Goal: Information Seeking & Learning: Learn about a topic

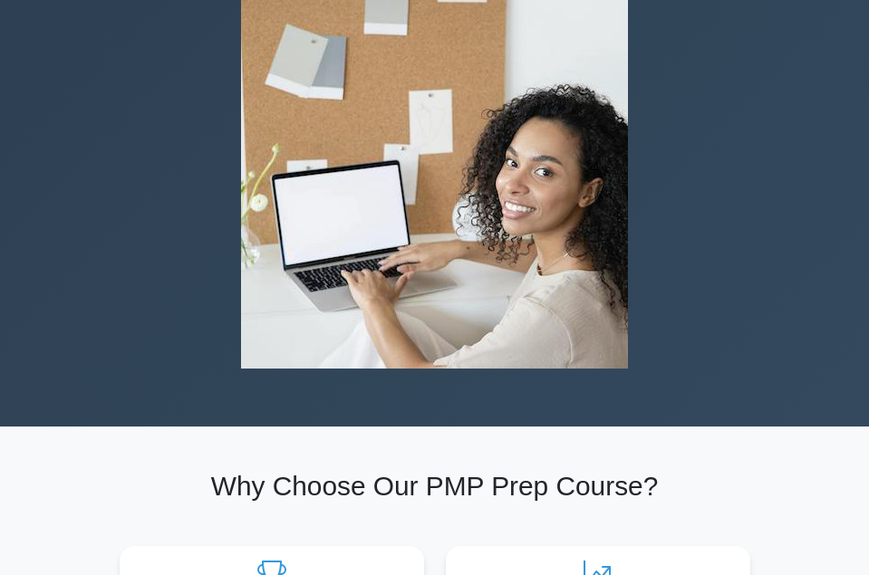
scroll to position [792, 0]
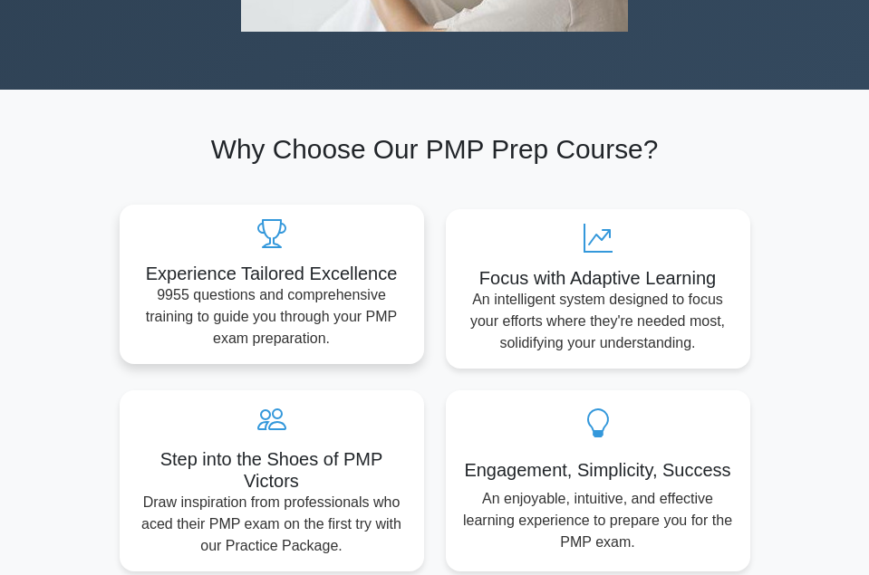
click at [370, 284] on p "9955 questions and comprehensive training to guide you through your PMP exam pr…" at bounding box center [271, 316] width 275 height 65
click at [389, 284] on p "9955 questions and comprehensive training to guide you through your PMP exam pr…" at bounding box center [271, 316] width 275 height 65
click at [403, 284] on p "9955 questions and comprehensive training to guide you through your PMP exam pr…" at bounding box center [271, 316] width 275 height 65
click at [388, 263] on h5 "Experience Tailored Excellence" at bounding box center [271, 274] width 275 height 22
click at [390, 219] on icon at bounding box center [271, 233] width 275 height 29
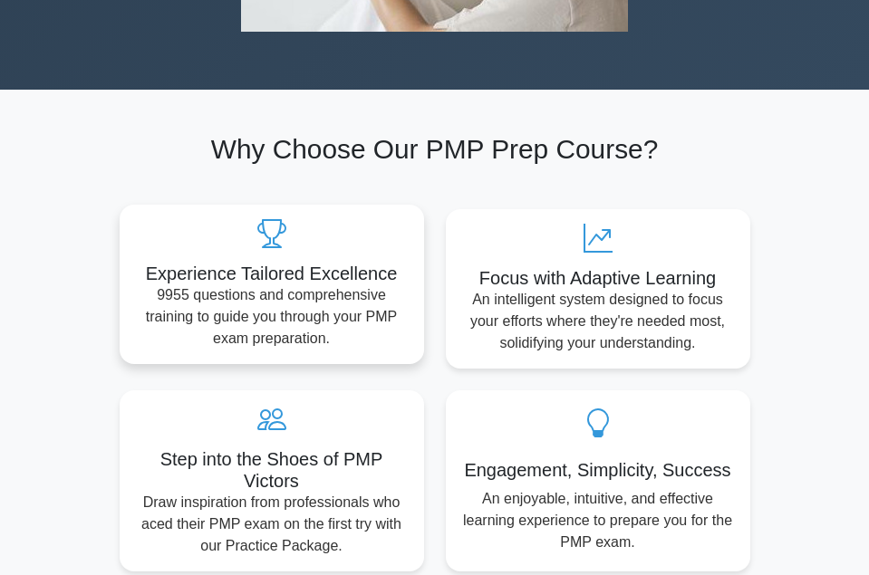
click at [390, 219] on icon at bounding box center [271, 233] width 275 height 29
click at [375, 219] on icon at bounding box center [271, 233] width 275 height 29
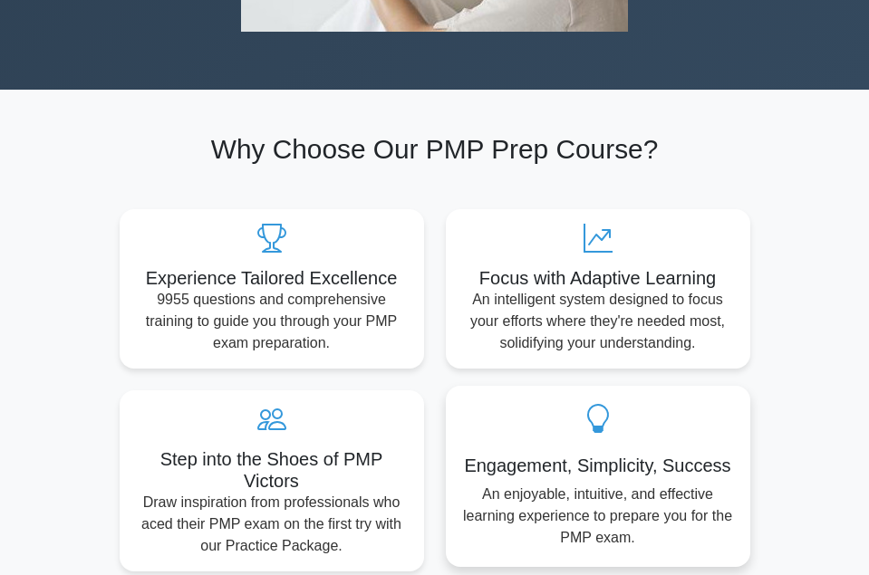
click at [541, 411] on div "Engagement, Simplicity, Success An enjoyable, intuitive, and effective learning…" at bounding box center [598, 476] width 304 height 181
click at [567, 405] on div "Engagement, Simplicity, Success An enjoyable, intuitive, and effective learning…" at bounding box center [598, 476] width 304 height 181
drag, startPoint x: 567, startPoint y: 405, endPoint x: 593, endPoint y: 404, distance: 26.3
click at [593, 404] on div "Engagement, Simplicity, Success An enjoyable, intuitive, and effective learning…" at bounding box center [598, 476] width 304 height 181
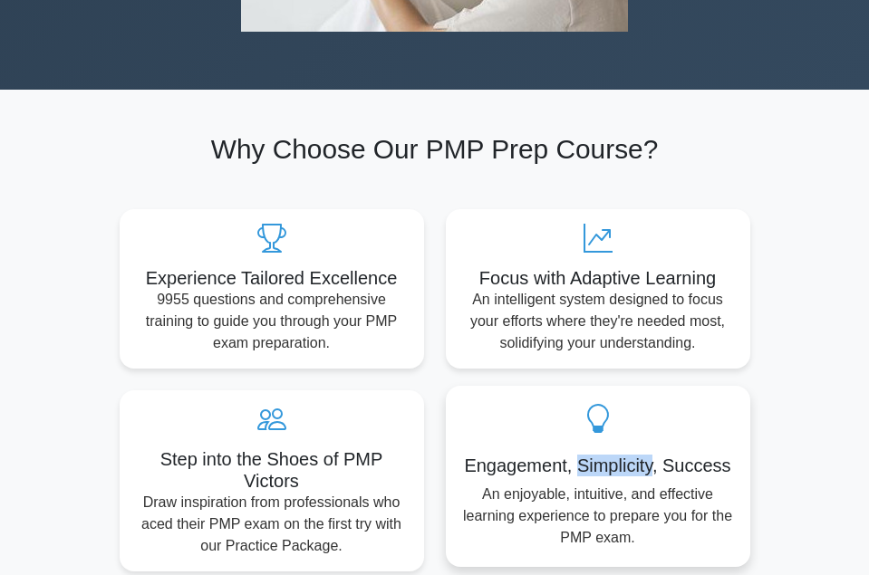
click at [593, 404] on div "Engagement, Simplicity, Success An enjoyable, intuitive, and effective learning…" at bounding box center [598, 476] width 304 height 181
drag, startPoint x: 593, startPoint y: 404, endPoint x: 547, endPoint y: 386, distance: 49.6
click at [547, 404] on icon at bounding box center [597, 418] width 275 height 29
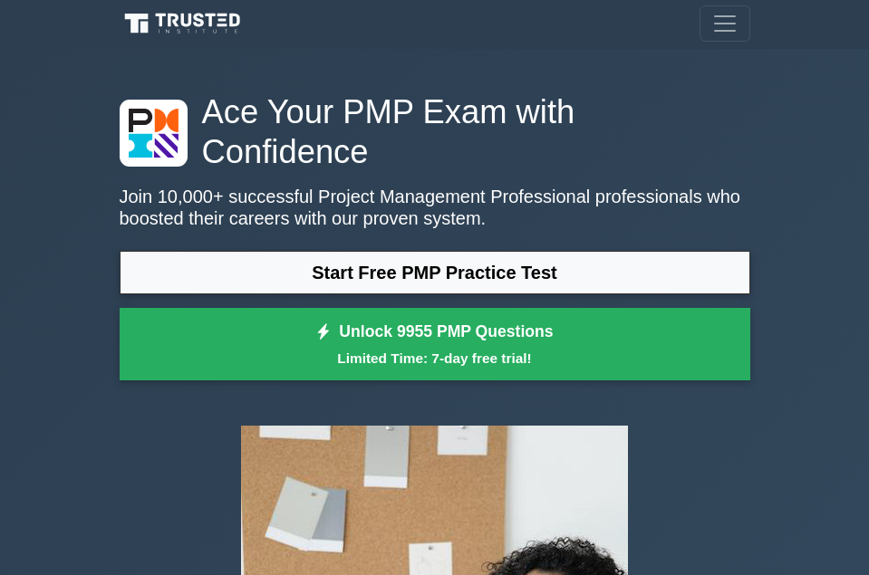
scroll to position [0, 0]
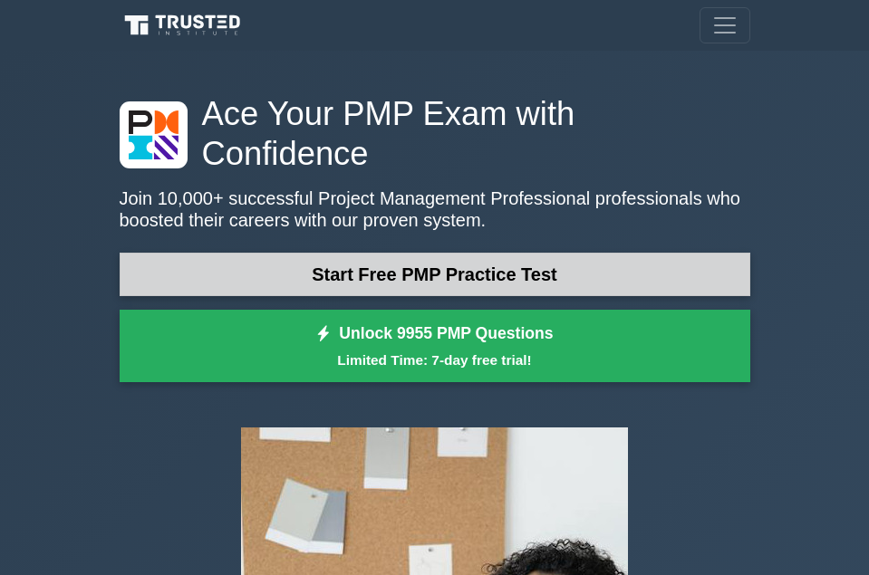
click at [624, 253] on link "Start Free PMP Practice Test" at bounding box center [435, 274] width 630 height 43
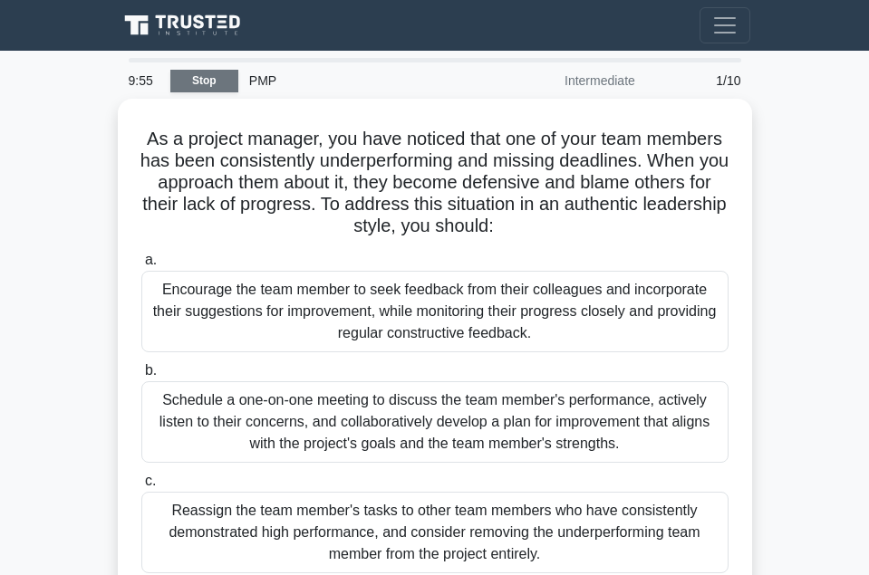
click at [186, 80] on link "Stop" at bounding box center [204, 81] width 68 height 23
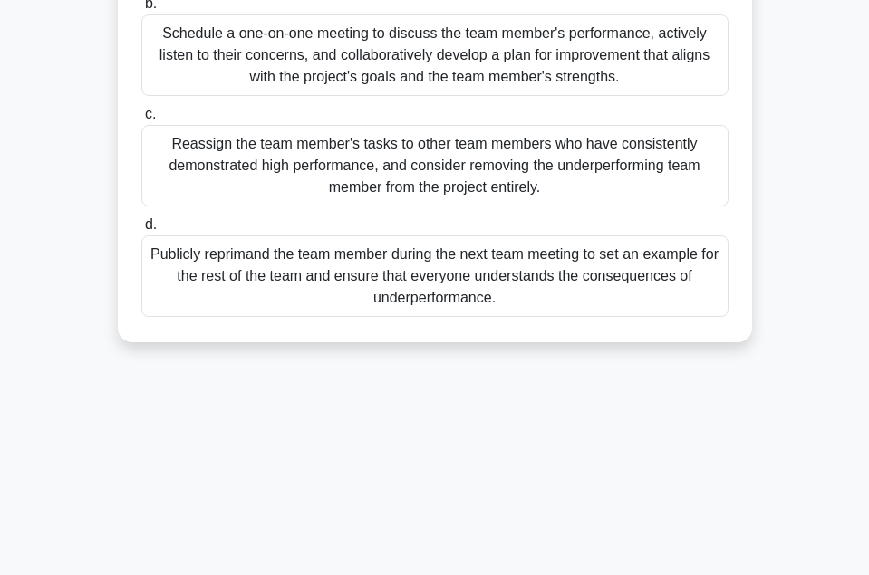
scroll to position [396, 0]
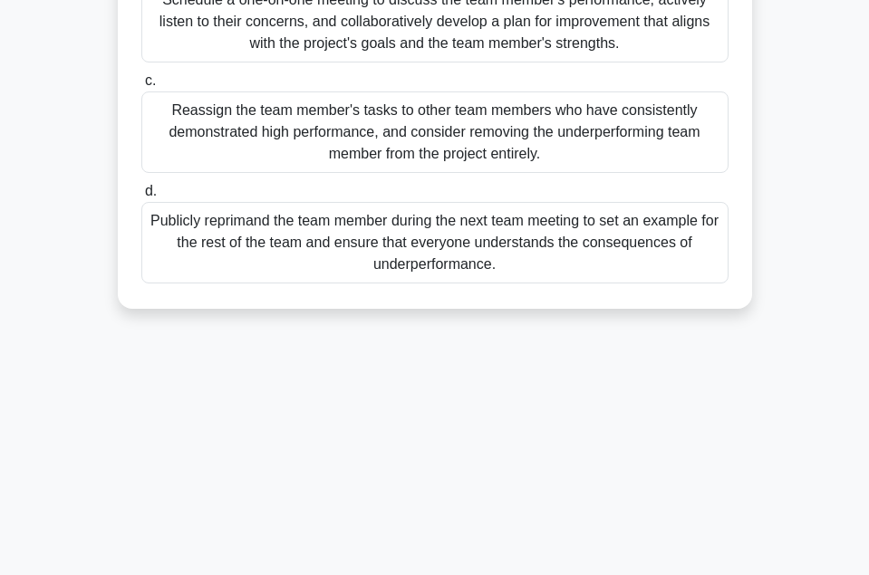
click at [309, 267] on div "Publicly reprimand the team member during the next team meeting to set an examp…" at bounding box center [434, 243] width 587 height 82
click at [141, 197] on input "d. Publicly reprimand the team member during the next team meeting to set an ex…" at bounding box center [141, 192] width 0 height 12
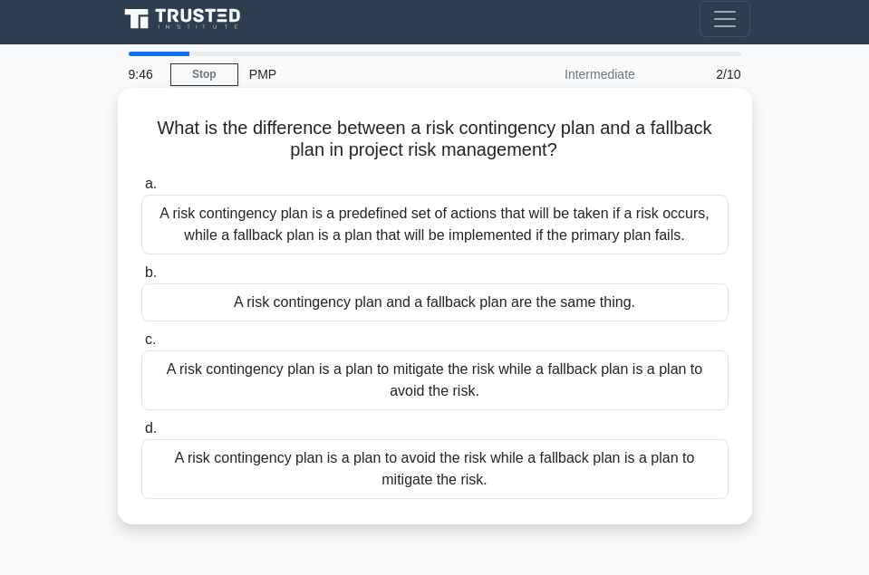
scroll to position [0, 0]
